Goal: Task Accomplishment & Management: Use online tool/utility

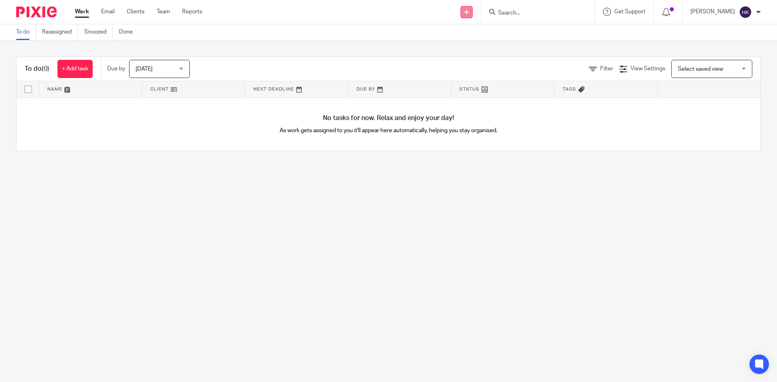
click at [469, 12] on icon at bounding box center [466, 12] width 5 height 5
click at [470, 70] on link "Request signature" at bounding box center [475, 74] width 57 height 12
click at [523, 10] on input "Search" at bounding box center [533, 13] width 73 height 7
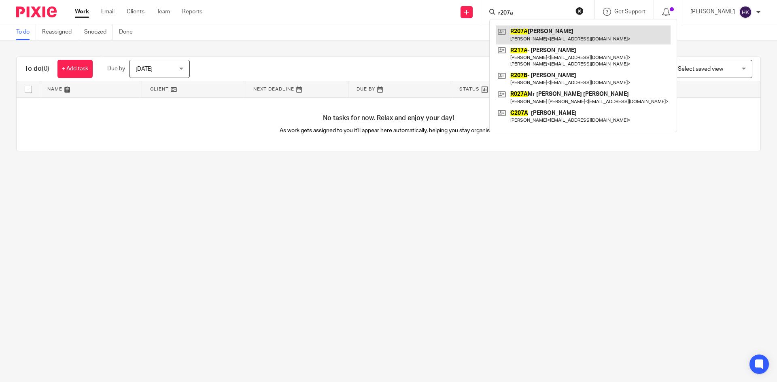
type input "r207a"
click at [537, 38] on link at bounding box center [583, 34] width 175 height 19
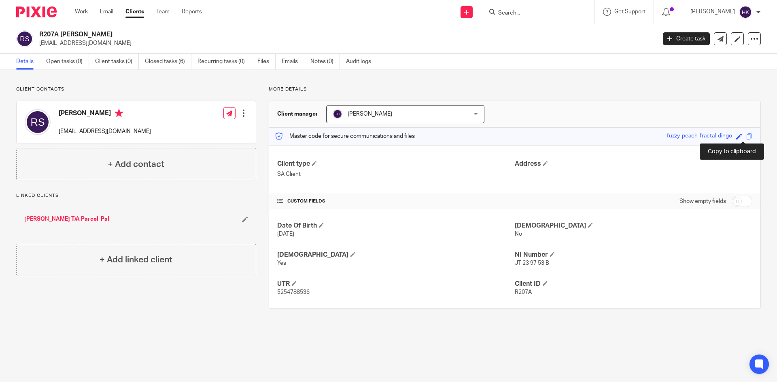
click at [746, 138] on span at bounding box center [749, 137] width 6 height 6
click at [522, 13] on input "Search" at bounding box center [533, 13] width 73 height 7
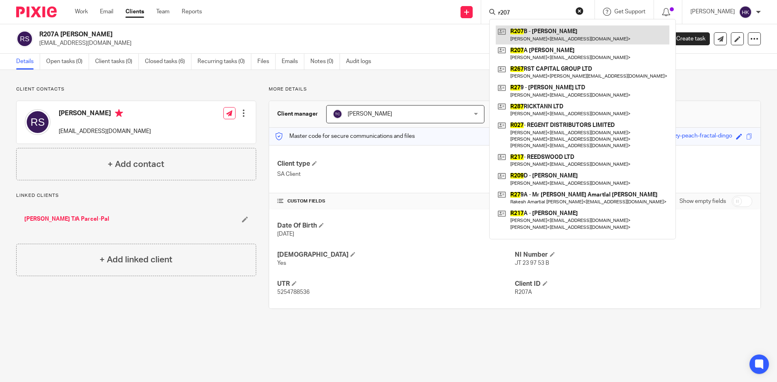
type input "r207"
click at [541, 38] on link at bounding box center [583, 34] width 174 height 19
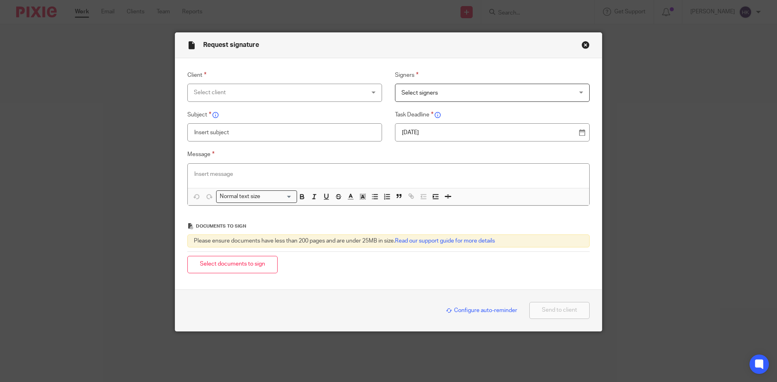
click at [205, 96] on div "Select client" at bounding box center [269, 92] width 151 height 17
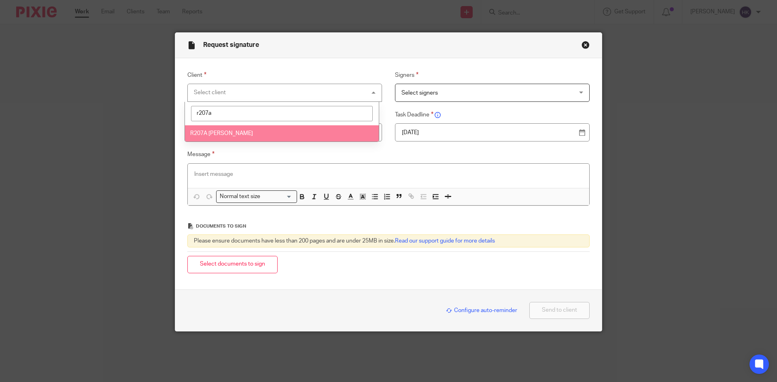
type input "r207a"
click at [231, 134] on span "R207A [PERSON_NAME]" at bounding box center [221, 134] width 63 height 6
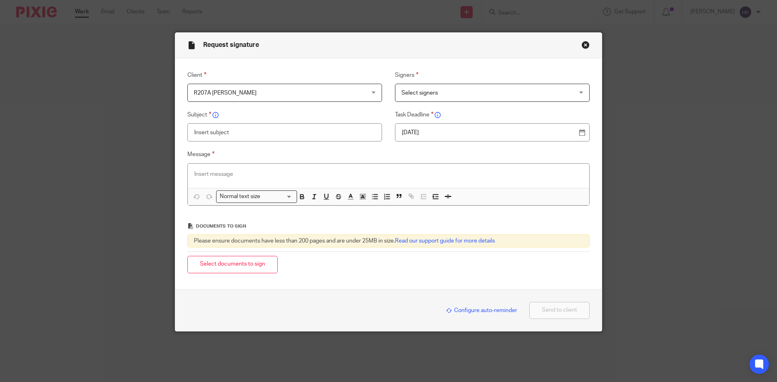
click at [425, 90] on span "Select signers" at bounding box center [419, 93] width 36 height 6
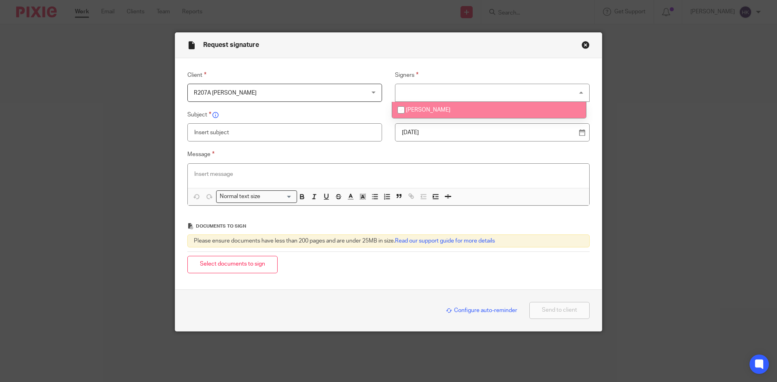
click at [427, 108] on span "[PERSON_NAME]" at bounding box center [428, 110] width 45 height 6
checkbox input "true"
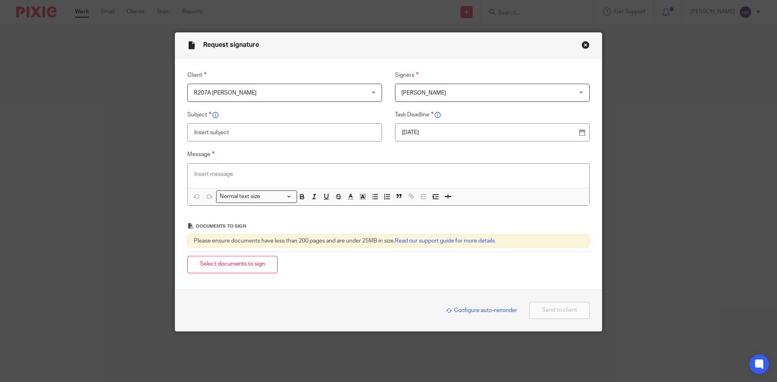
click at [438, 130] on p "16 Sep 2025" at bounding box center [489, 133] width 174 height 8
click at [236, 132] on input "text" at bounding box center [284, 132] width 195 height 18
type input "R207A - Personal Tax Return Pack"
click at [207, 176] on p at bounding box center [388, 174] width 389 height 8
paste div
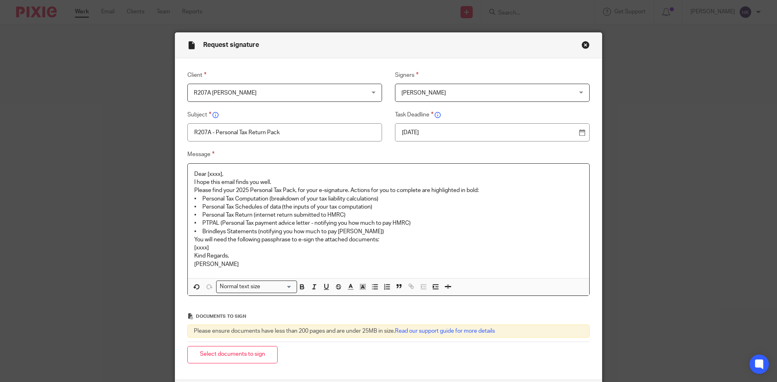
click at [226, 174] on p "Dear [xxxx]," at bounding box center [388, 174] width 389 height 8
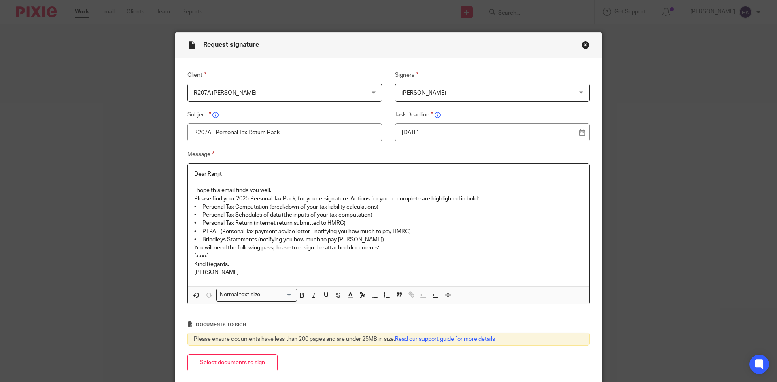
click at [282, 189] on p "I hope this email finds you well." at bounding box center [388, 191] width 389 height 8
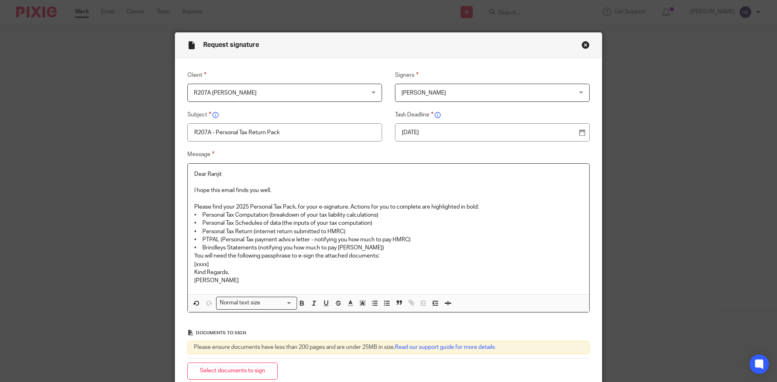
click at [482, 206] on p "Please find your 2025 Personal Tax Pack, for your e-signature. Actions for you …" at bounding box center [388, 207] width 389 height 8
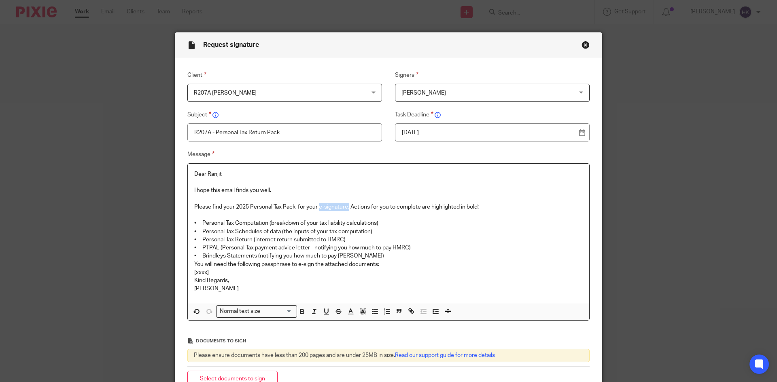
drag, startPoint x: 318, startPoint y: 206, endPoint x: 348, endPoint y: 209, distance: 30.1
click at [348, 209] on p "Please find your 2025 Personal Tax Pack, for your e-signature. Actions for you …" at bounding box center [388, 207] width 389 height 8
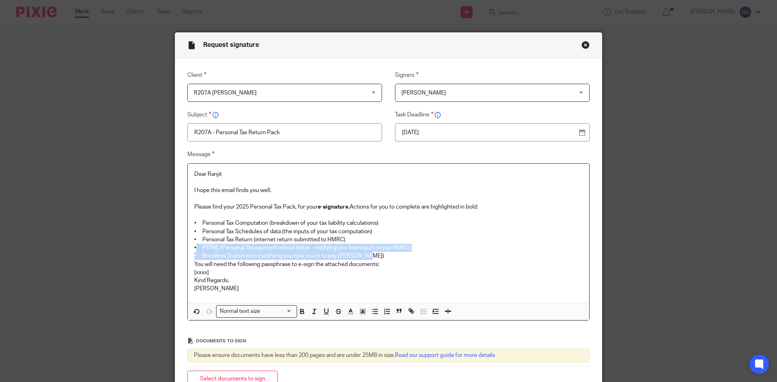
drag, startPoint x: 193, startPoint y: 246, endPoint x: 365, endPoint y: 255, distance: 172.2
click at [365, 255] on div "Dear Ranjit I hope this email finds you well. Please find your 2025 Personal Ta…" at bounding box center [388, 233] width 401 height 139
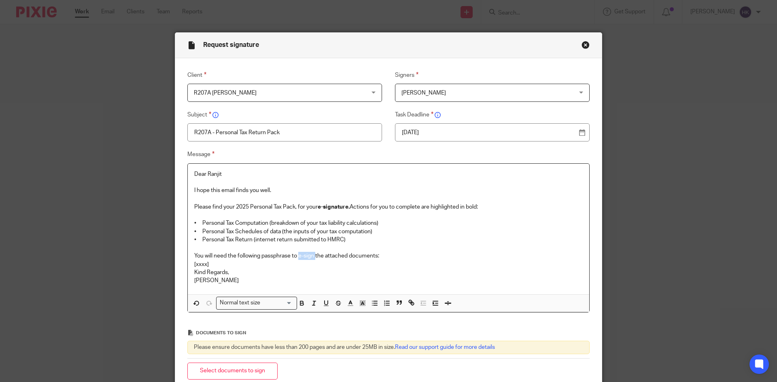
drag, startPoint x: 296, startPoint y: 254, endPoint x: 313, endPoint y: 255, distance: 17.0
click at [313, 255] on p "You will need the following passphrase to e-sign the attached documents:" at bounding box center [388, 256] width 389 height 8
click at [402, 258] on p "You will need the following passphrase to e-sign the attached documents:" at bounding box center [388, 256] width 389 height 8
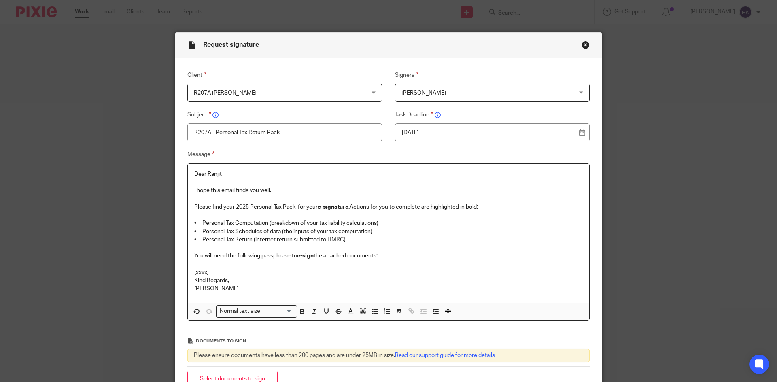
click at [220, 271] on p "[xxxx]" at bounding box center [388, 273] width 389 height 8
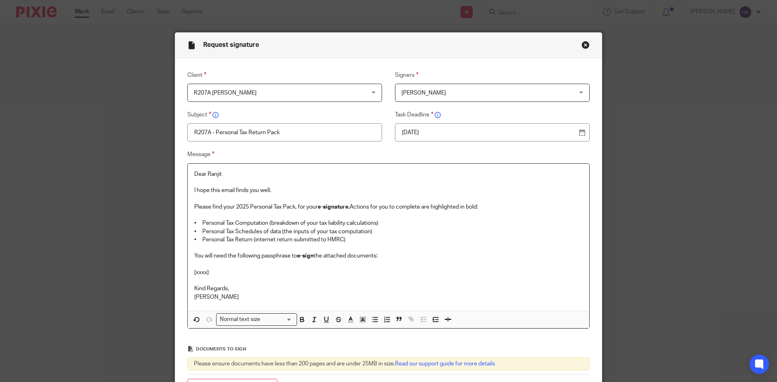
click at [215, 272] on p "[xxxx]" at bounding box center [388, 273] width 389 height 8
drag, startPoint x: 272, startPoint y: 272, endPoint x: 169, endPoint y: 275, distance: 102.4
click at [169, 275] on div "Request signature Client R207A Mr Ranjit Singh R207A Mr Ranjit Singh 247365 ACC…" at bounding box center [388, 191] width 777 height 382
click at [253, 324] on div "Normal text size" at bounding box center [255, 319] width 76 height 10
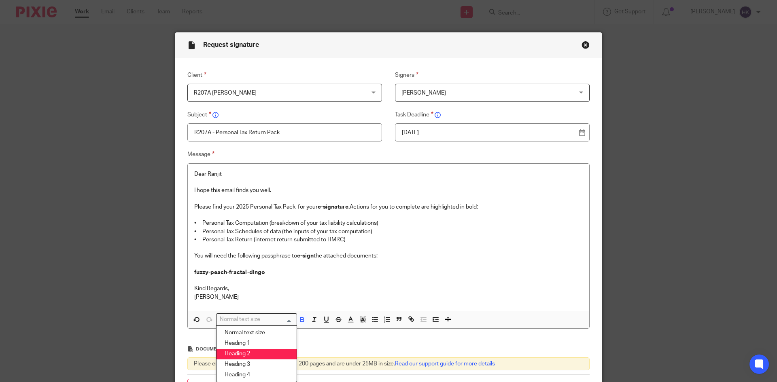
click at [263, 354] on li "Heading 2" at bounding box center [257, 354] width 80 height 11
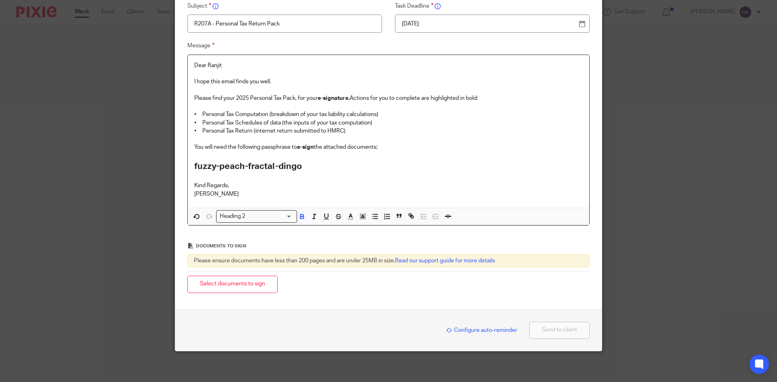
scroll to position [110, 0]
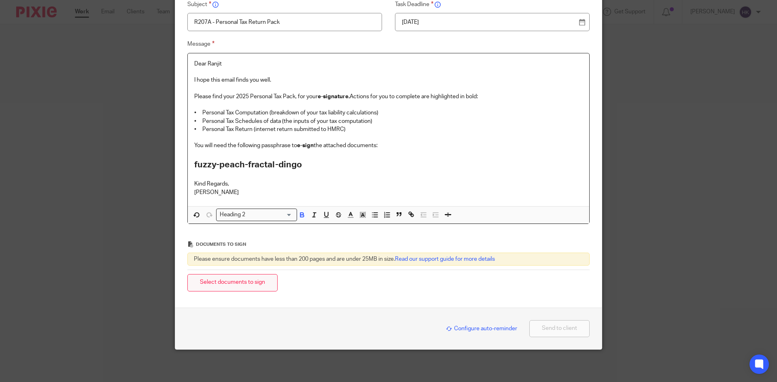
click at [251, 287] on button "Select documents to sign" at bounding box center [232, 282] width 90 height 17
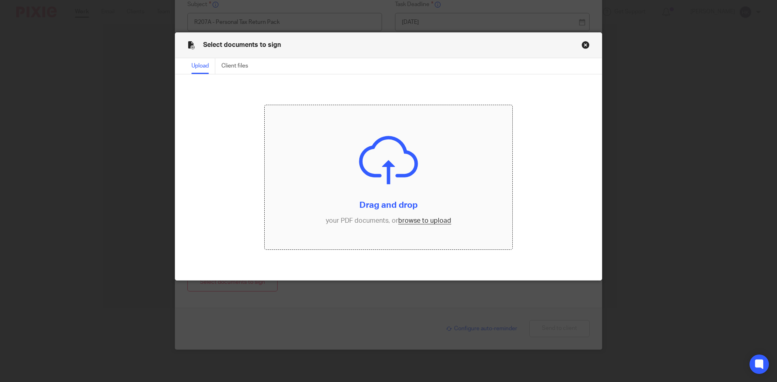
click at [418, 218] on input "file" at bounding box center [389, 177] width 248 height 145
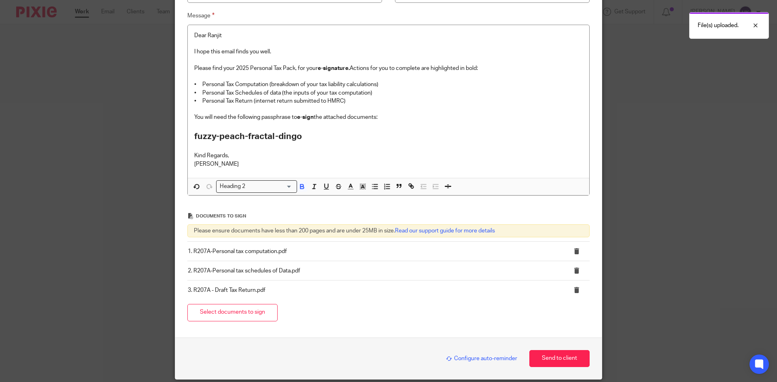
scroll to position [169, 0]
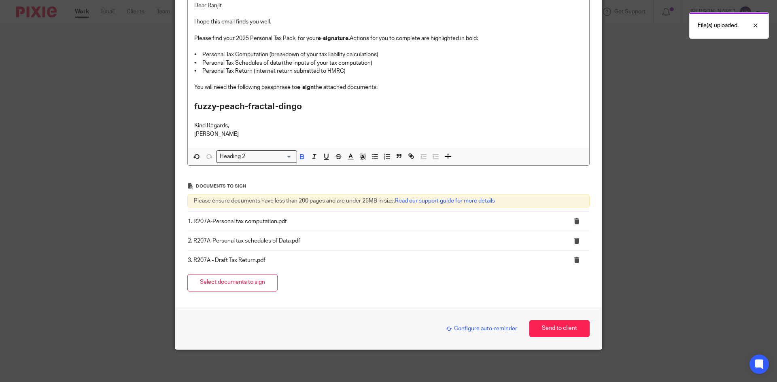
click at [468, 328] on span "Configure auto-reminder" at bounding box center [481, 329] width 71 height 6
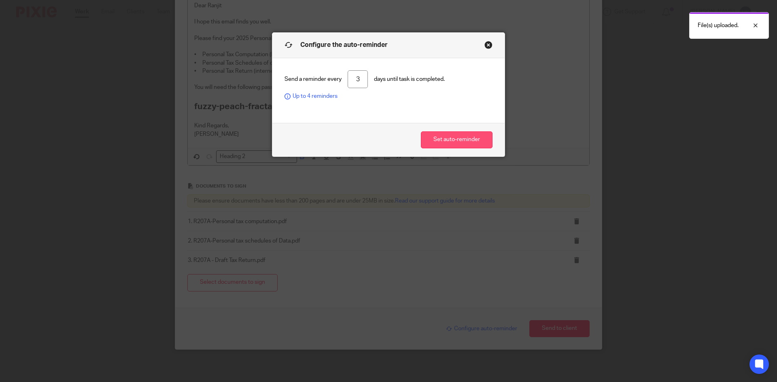
click at [429, 135] on button "Set auto-reminder" at bounding box center [457, 140] width 72 height 17
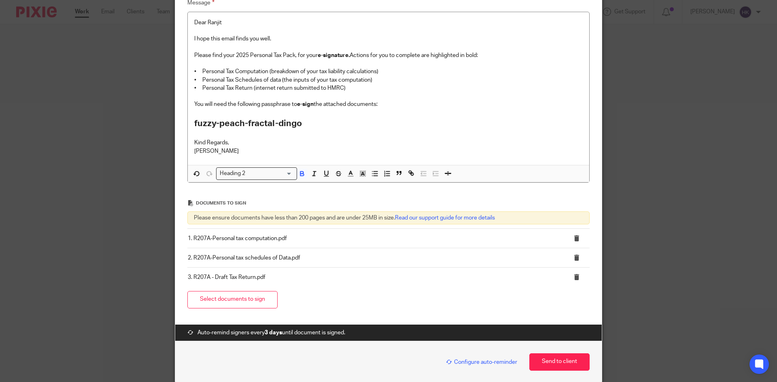
scroll to position [185, 0]
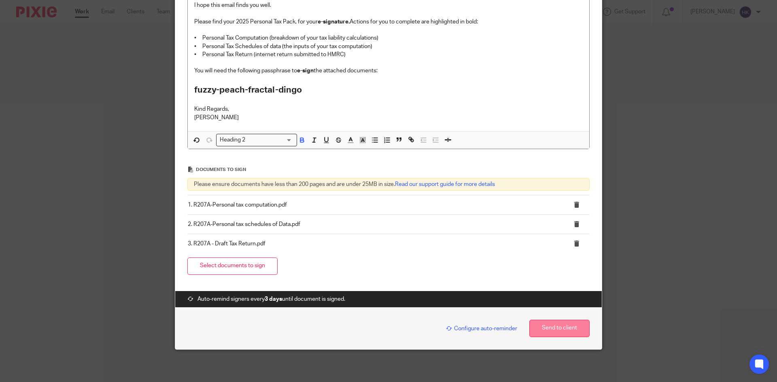
click at [551, 331] on button "Send to client" at bounding box center [559, 328] width 60 height 17
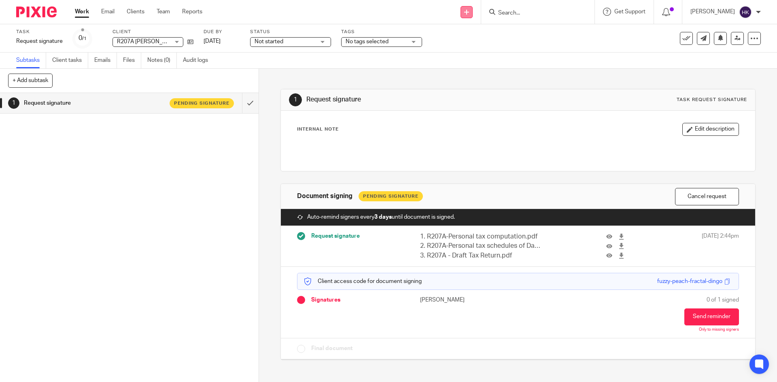
click at [473, 15] on link at bounding box center [467, 12] width 12 height 12
click at [467, 74] on link "Request signature" at bounding box center [475, 74] width 57 height 12
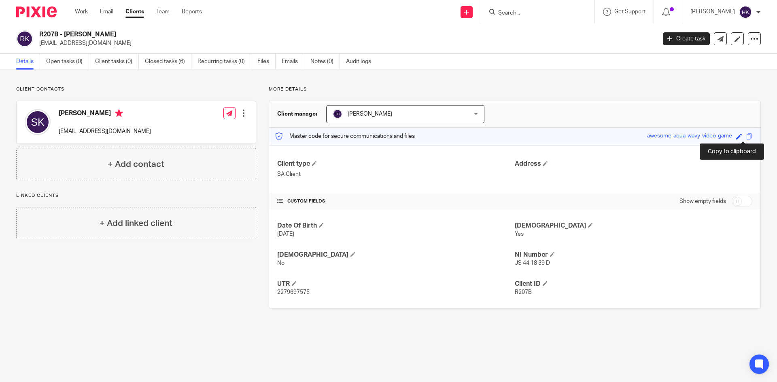
drag, startPoint x: 742, startPoint y: 137, endPoint x: 769, endPoint y: 146, distance: 27.6
click at [746, 137] on span at bounding box center [749, 137] width 6 height 6
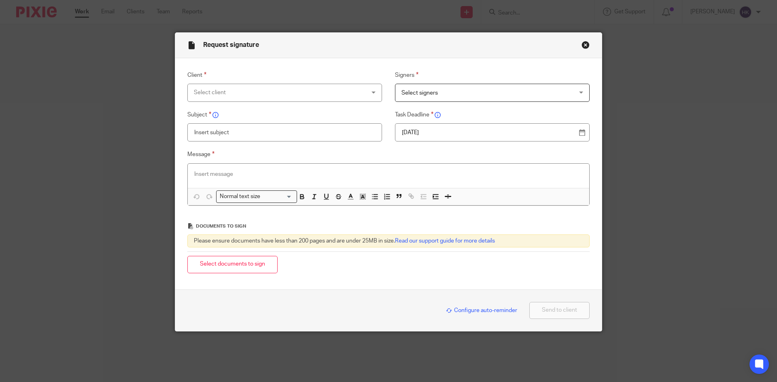
click at [202, 91] on div "Select client" at bounding box center [269, 92] width 151 height 17
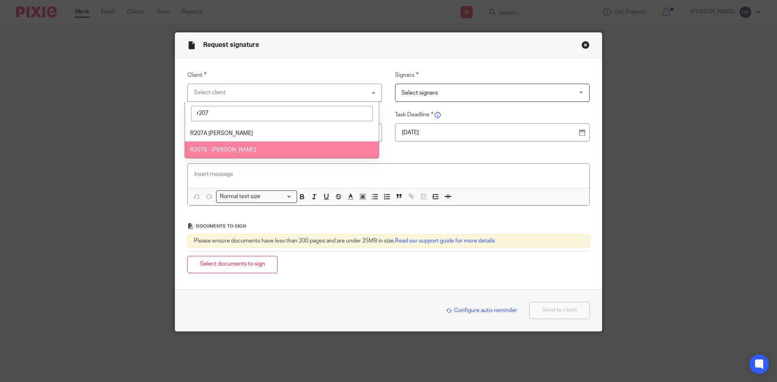
type input "r207"
click at [217, 144] on li "R207B - [PERSON_NAME]" at bounding box center [282, 150] width 194 height 17
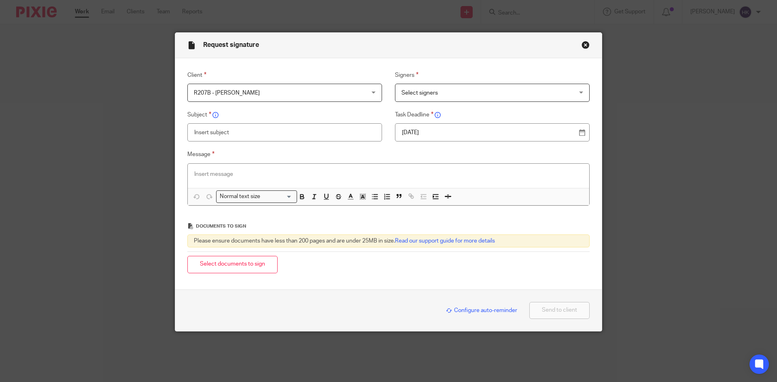
drag, startPoint x: 428, startPoint y: 90, endPoint x: 434, endPoint y: 96, distance: 8.6
click at [428, 90] on span "Select signers" at bounding box center [476, 92] width 151 height 17
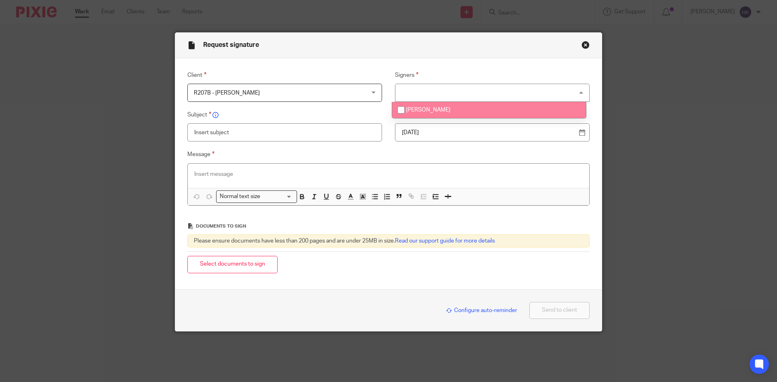
click at [436, 107] on li "[PERSON_NAME]" at bounding box center [489, 110] width 194 height 17
checkbox input "true"
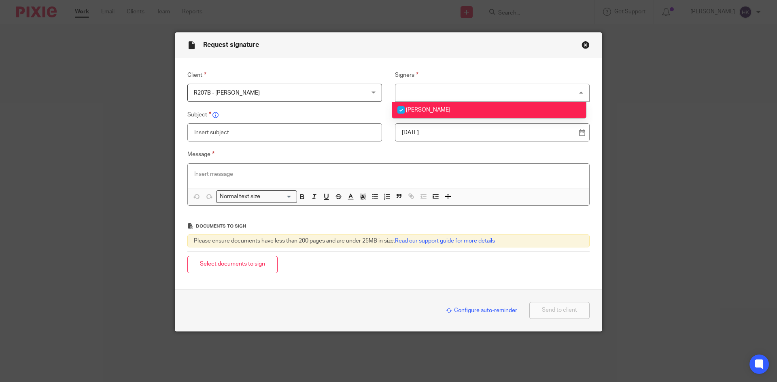
click at [438, 132] on p "[DATE]" at bounding box center [489, 133] width 174 height 8
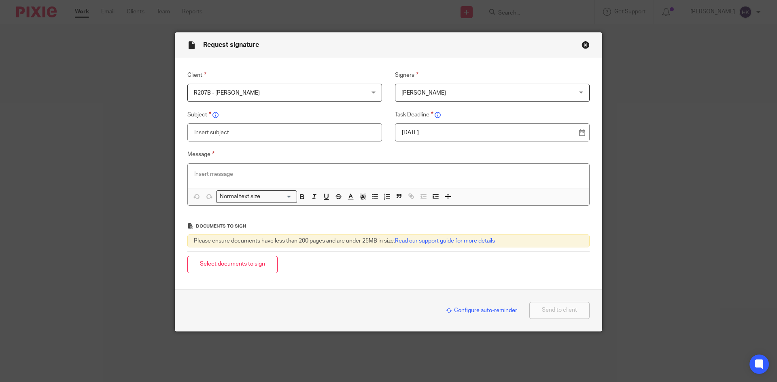
click at [215, 136] on input "text" at bounding box center [284, 132] width 195 height 18
type input "R207B - Personal Tax Return Pack"
paste div
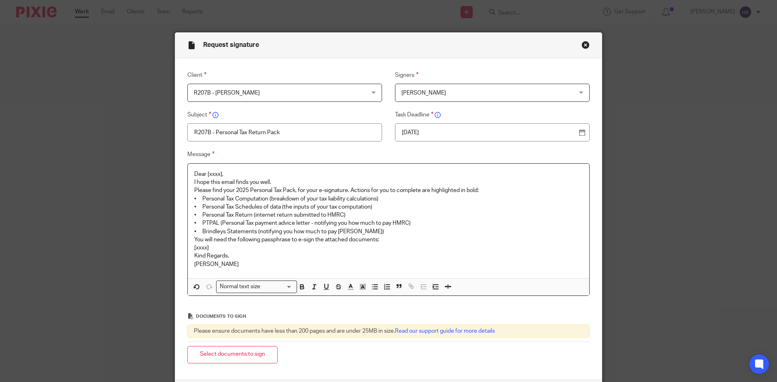
click at [232, 169] on div "Dear [xxxx], I hope this email finds you well. Please find your 2025 Personal T…" at bounding box center [388, 221] width 401 height 115
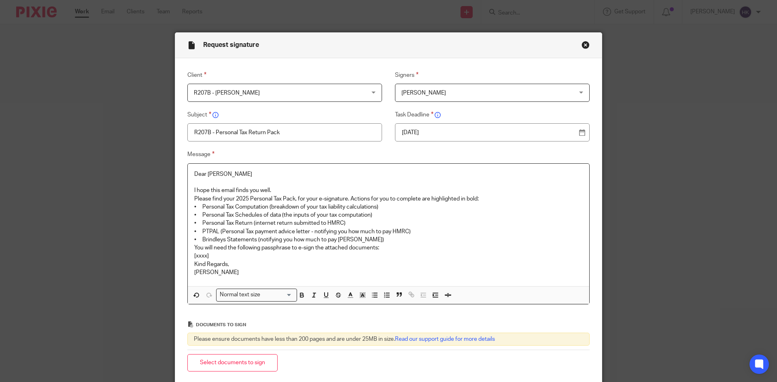
click at [285, 190] on p "I hope this email finds you well." at bounding box center [388, 191] width 389 height 8
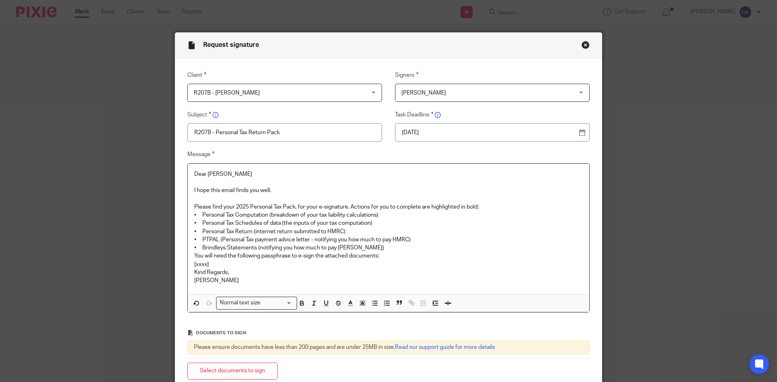
click at [489, 208] on p "Please find your 2025 Personal Tax Pack, for your e-signature. Actions for you …" at bounding box center [388, 207] width 389 height 8
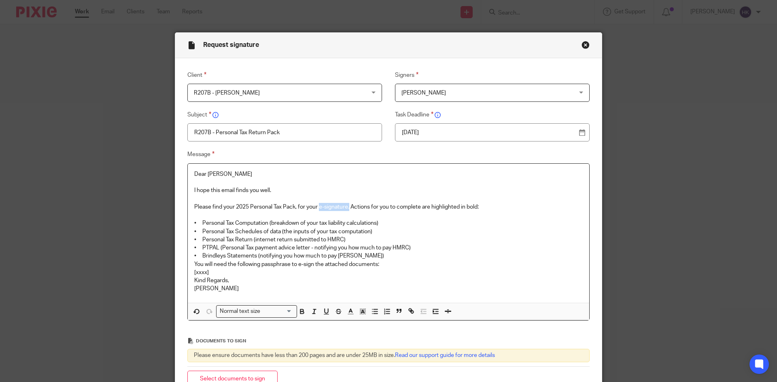
drag, startPoint x: 317, startPoint y: 206, endPoint x: 348, endPoint y: 206, distance: 30.4
click at [348, 206] on p "Please find your 2025 Personal Tax Pack, for your e-signature. Actions for you …" at bounding box center [388, 207] width 389 height 8
drag, startPoint x: 364, startPoint y: 257, endPoint x: 186, endPoint y: 255, distance: 178.1
click at [188, 255] on div "Dear Sanjeet I hope this email finds you well. Please find your 2025 Personal T…" at bounding box center [388, 233] width 401 height 139
drag, startPoint x: 312, startPoint y: 247, endPoint x: 439, endPoint y: 251, distance: 127.5
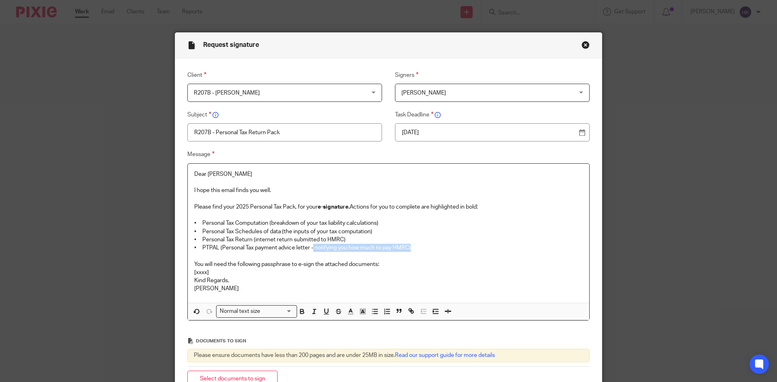
click at [439, 251] on p "• PTPAL (Personal Tax payment advice letter - notifying you how much to pay HMR…" at bounding box center [388, 248] width 389 height 8
click at [399, 267] on p "You will need the following passphrase to e-sign the attached documents:" at bounding box center [388, 265] width 389 height 8
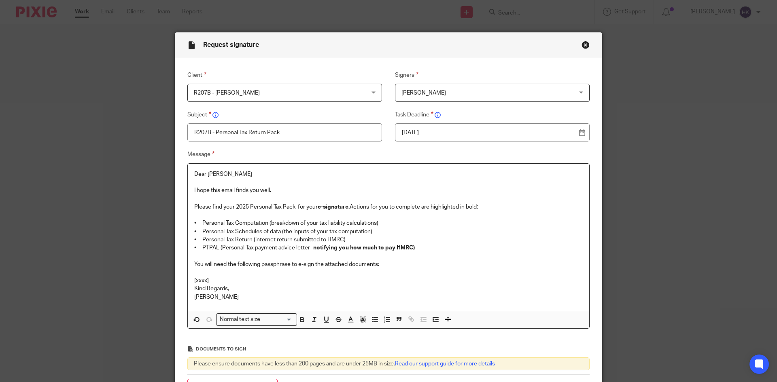
click at [219, 278] on p "[xxxx]" at bounding box center [388, 281] width 389 height 8
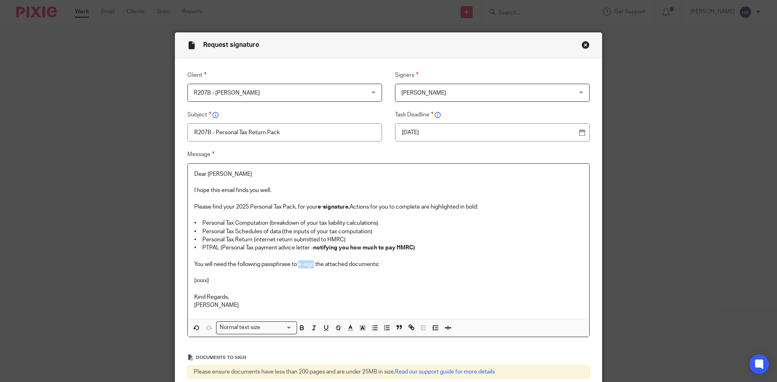
drag, startPoint x: 296, startPoint y: 264, endPoint x: 312, endPoint y: 264, distance: 16.2
click at [312, 264] on p "You will need the following passphrase to e-sign the attached documents:" at bounding box center [388, 265] width 389 height 8
click at [215, 282] on p "[xxxx]" at bounding box center [388, 281] width 389 height 8
drag, startPoint x: 288, startPoint y: 281, endPoint x: 190, endPoint y: 284, distance: 97.6
click at [190, 284] on div "Dear Sanjeet I hope this email finds you well. Please find your 2025 Personal T…" at bounding box center [388, 242] width 401 height 156
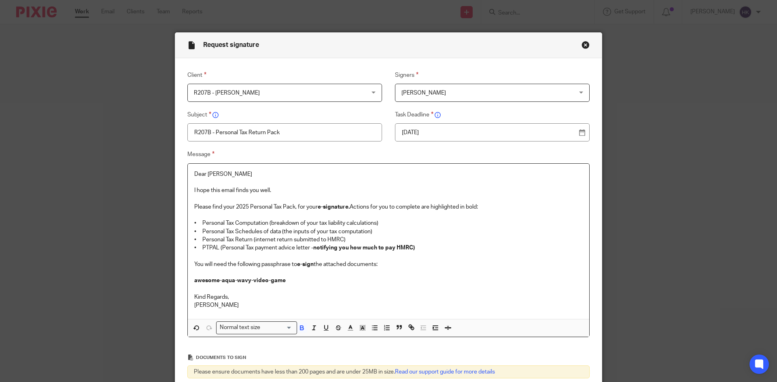
click at [241, 328] on div "Normal text size" at bounding box center [255, 327] width 76 height 10
click at [246, 361] on li "Heading 2" at bounding box center [257, 362] width 80 height 11
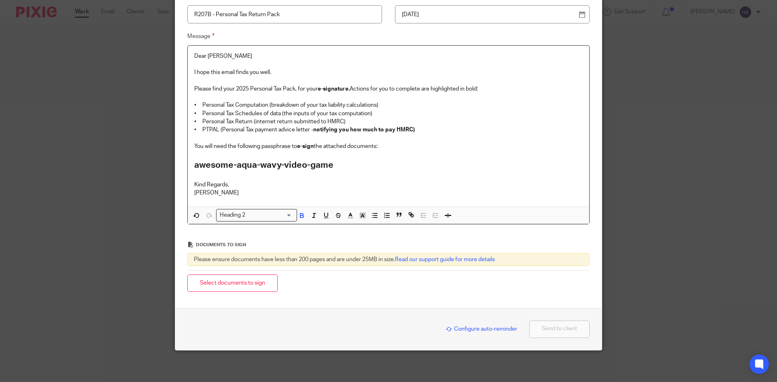
scroll to position [119, 0]
click at [235, 285] on button "Select documents to sign" at bounding box center [232, 282] width 90 height 17
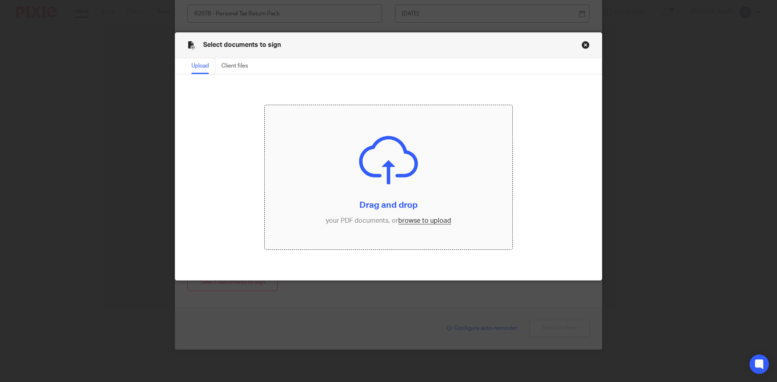
click at [433, 222] on input "file" at bounding box center [389, 177] width 248 height 145
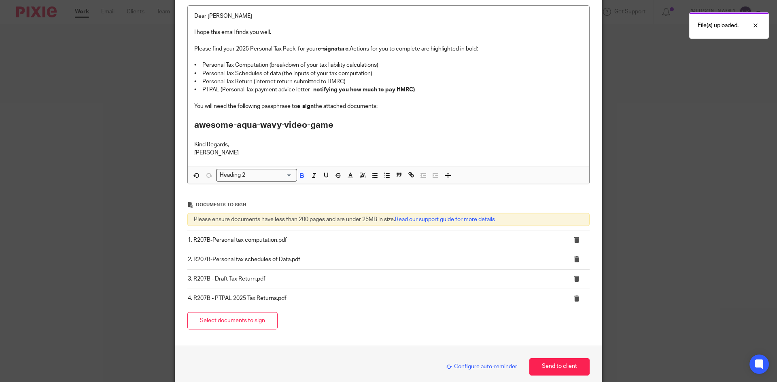
scroll to position [197, 0]
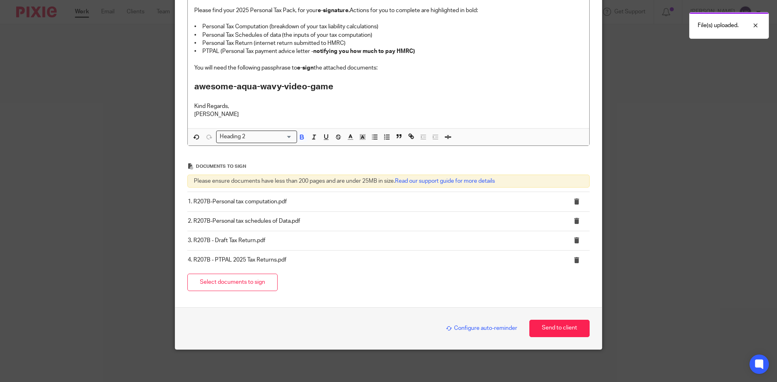
click at [468, 330] on span "Configure auto-reminder" at bounding box center [481, 329] width 71 height 6
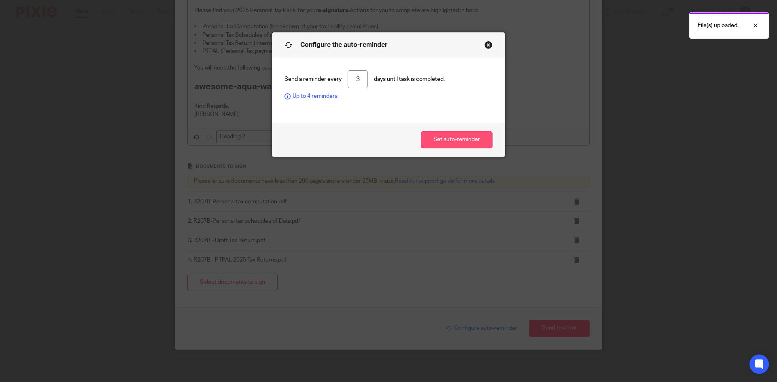
click at [434, 144] on button "Set auto-reminder" at bounding box center [457, 140] width 72 height 17
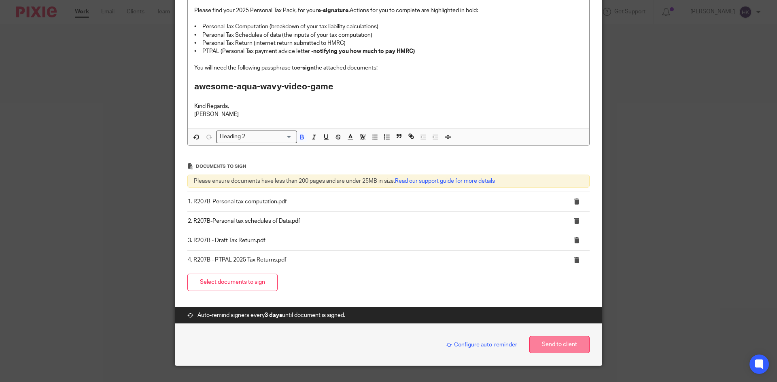
click at [570, 348] on button "Send to client" at bounding box center [559, 344] width 60 height 17
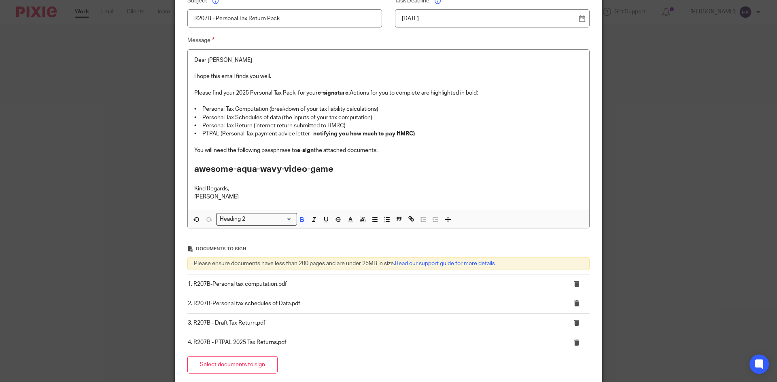
scroll to position [213, 0]
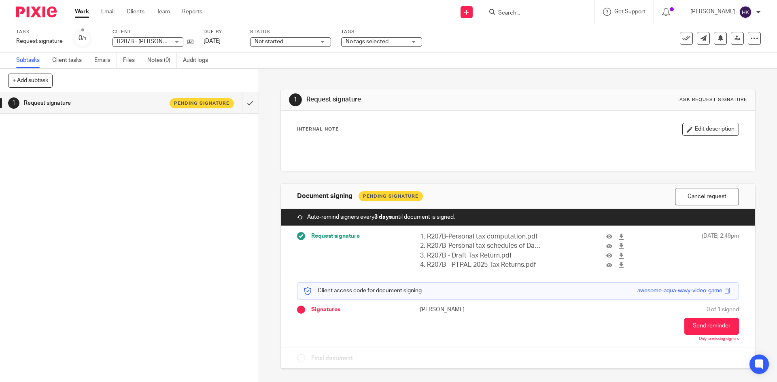
click at [533, 14] on input "Search" at bounding box center [533, 13] width 73 height 7
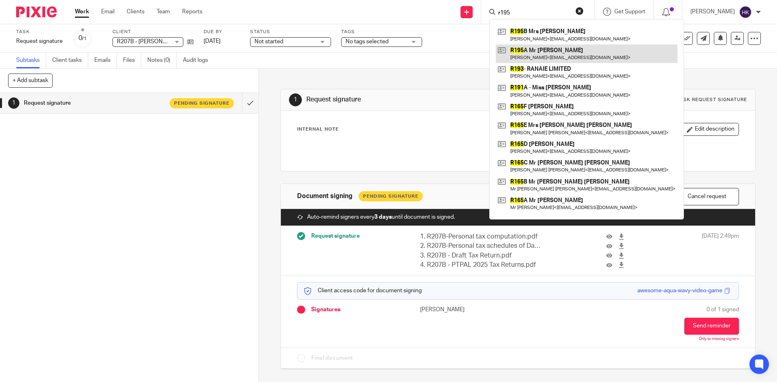
type input "r195"
click at [546, 60] on link at bounding box center [587, 54] width 182 height 19
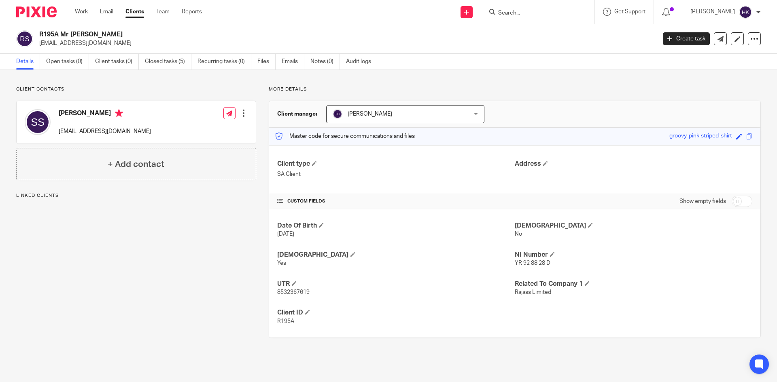
drag, startPoint x: 36, startPoint y: 49, endPoint x: 119, endPoint y: 45, distance: 83.9
click at [102, 48] on div "R195A Mr [PERSON_NAME] [EMAIL_ADDRESS][DOMAIN_NAME] Create task Update from Com…" at bounding box center [388, 39] width 777 height 30
drag, startPoint x: 119, startPoint y: 45, endPoint x: 101, endPoint y: 44, distance: 18.2
click at [120, 45] on p "[EMAIL_ADDRESS][DOMAIN_NAME]" at bounding box center [345, 43] width 612 height 8
drag, startPoint x: 42, startPoint y: 45, endPoint x: 72, endPoint y: 44, distance: 30.8
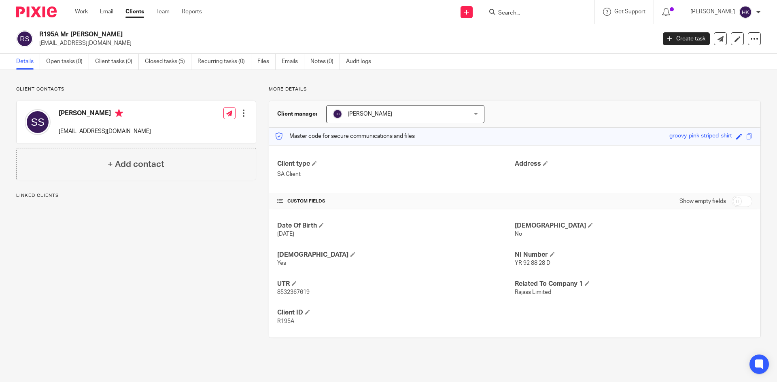
click at [72, 44] on p "[EMAIL_ADDRESS][DOMAIN_NAME]" at bounding box center [345, 43] width 612 height 8
click at [115, 42] on p "[EMAIL_ADDRESS][DOMAIN_NAME]" at bounding box center [345, 43] width 612 height 8
drag, startPoint x: 40, startPoint y: 44, endPoint x: 105, endPoint y: 44, distance: 64.8
click at [105, 44] on p "[EMAIL_ADDRESS][DOMAIN_NAME]" at bounding box center [345, 43] width 612 height 8
copy p "[EMAIL_ADDRESS][DOMAIN_NAME]"
